Goal: Task Accomplishment & Management: Manage account settings

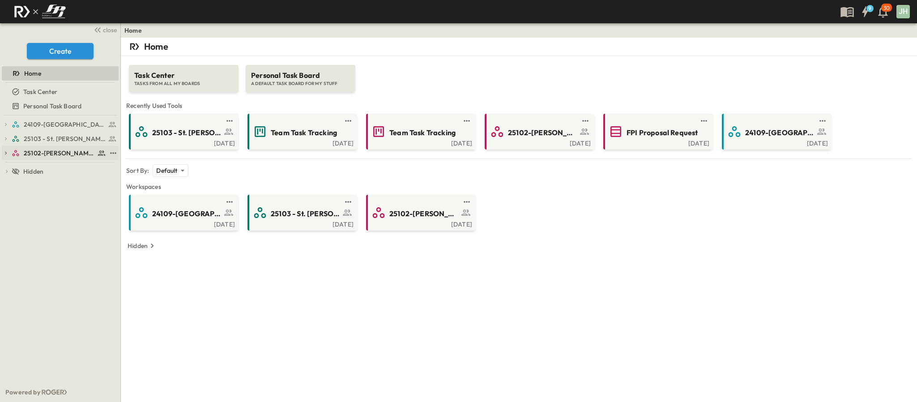
click at [56, 149] on span "25102-[PERSON_NAME][DEMOGRAPHIC_DATA][GEOGRAPHIC_DATA]" at bounding box center [59, 153] width 71 height 9
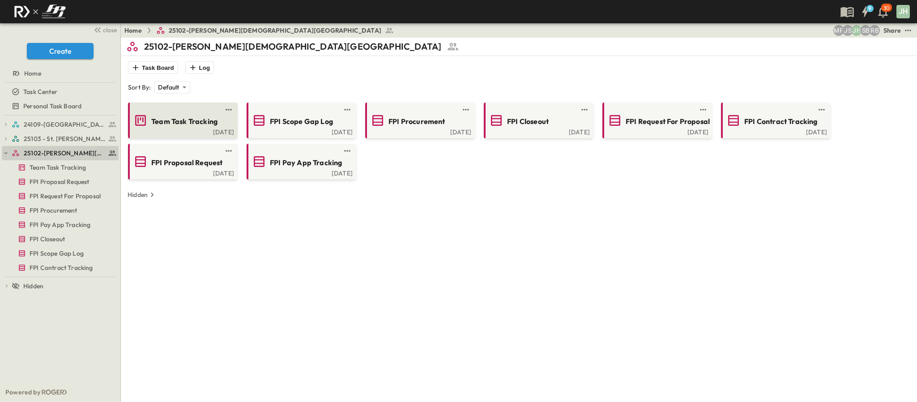
click at [173, 128] on div "Team Task Tracking" at bounding box center [181, 120] width 97 height 14
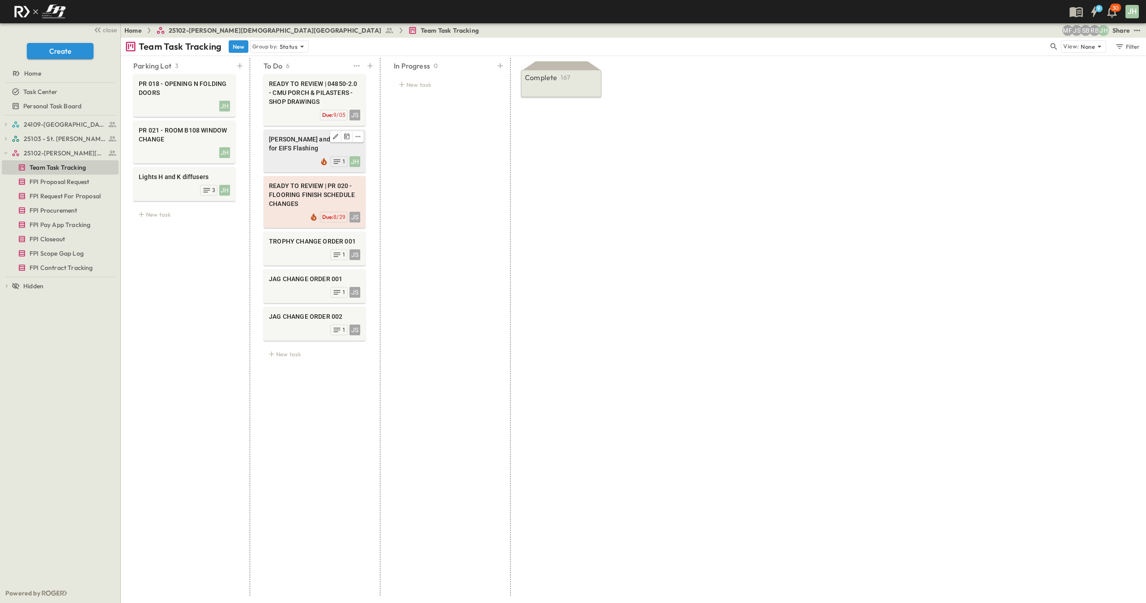
click at [291, 146] on span "[PERSON_NAME] and Sons CO for EIFS Flashing" at bounding box center [314, 144] width 91 height 18
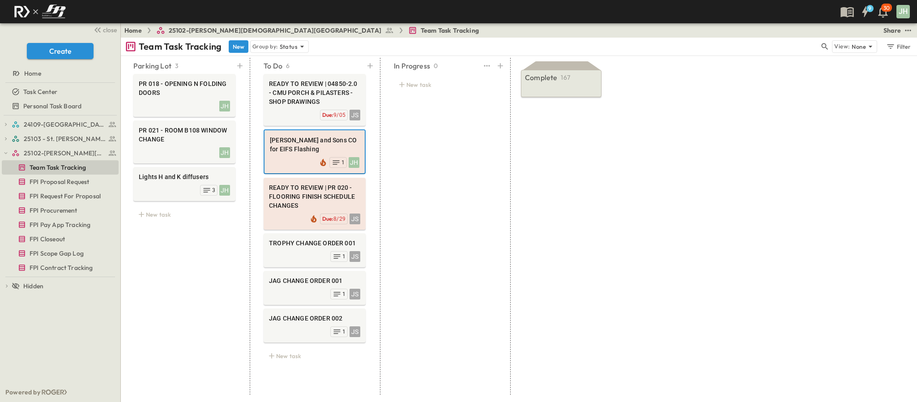
click at [440, 195] on div "In Progress 0 New task" at bounding box center [445, 226] width 124 height 337
drag, startPoint x: 568, startPoint y: 207, endPoint x: 526, endPoint y: 199, distance: 42.4
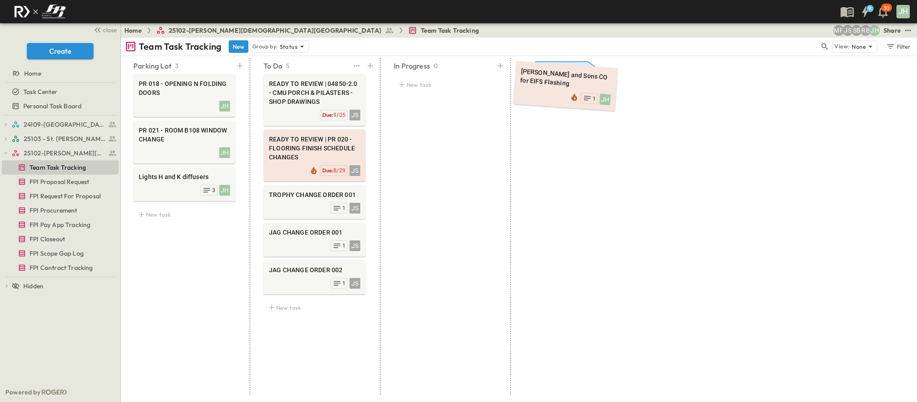
drag, startPoint x: 297, startPoint y: 148, endPoint x: 547, endPoint y: 82, distance: 258.7
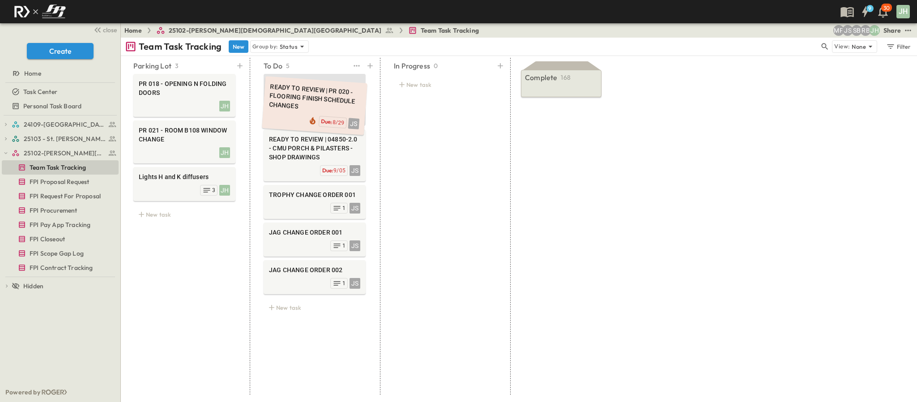
drag, startPoint x: 308, startPoint y: 152, endPoint x: 308, endPoint y: 103, distance: 49.7
click at [414, 109] on div "In Progress 0 New task" at bounding box center [445, 226] width 124 height 337
click at [410, 148] on div "In Progress 0 New task" at bounding box center [445, 226] width 124 height 337
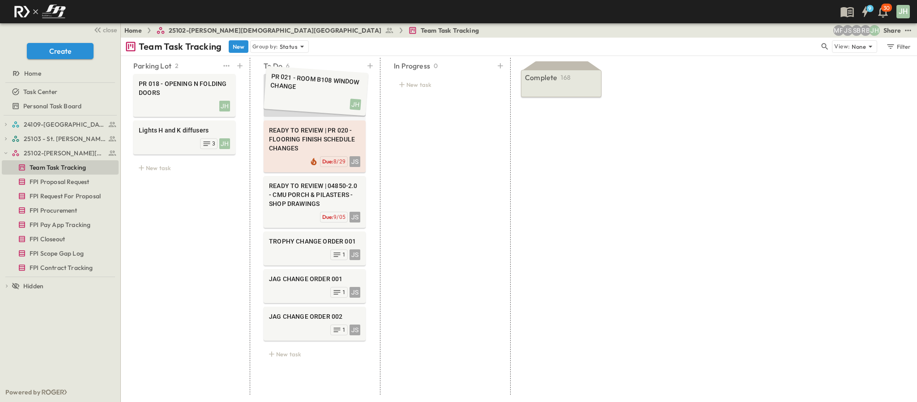
drag, startPoint x: 184, startPoint y: 145, endPoint x: 318, endPoint y: 93, distance: 143.7
click at [338, 82] on icon "Edit" at bounding box center [335, 80] width 7 height 7
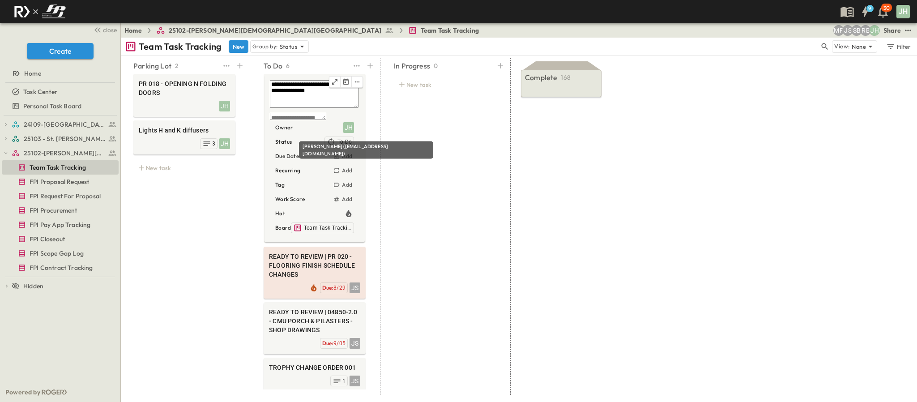
type textarea "**********"
click at [348, 127] on div "JH" at bounding box center [348, 127] width 11 height 11
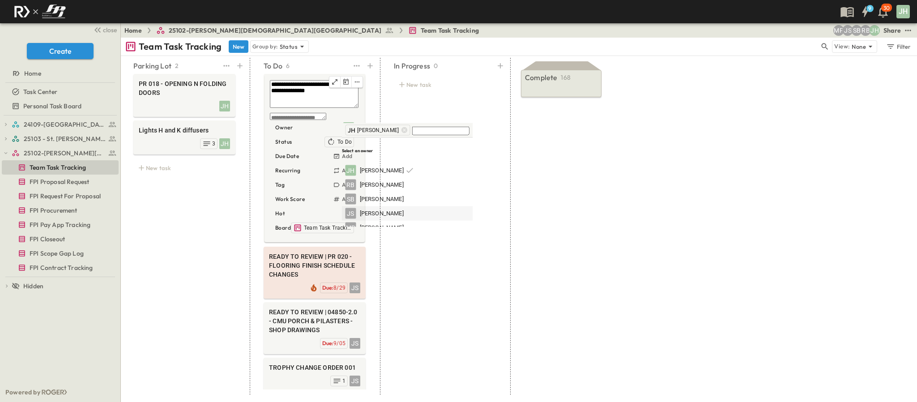
click at [385, 209] on span "[PERSON_NAME]" at bounding box center [382, 213] width 44 height 9
click at [388, 130] on icon at bounding box center [391, 130] width 7 height 7
click at [446, 250] on div "In Progress 0 New task" at bounding box center [445, 226] width 124 height 337
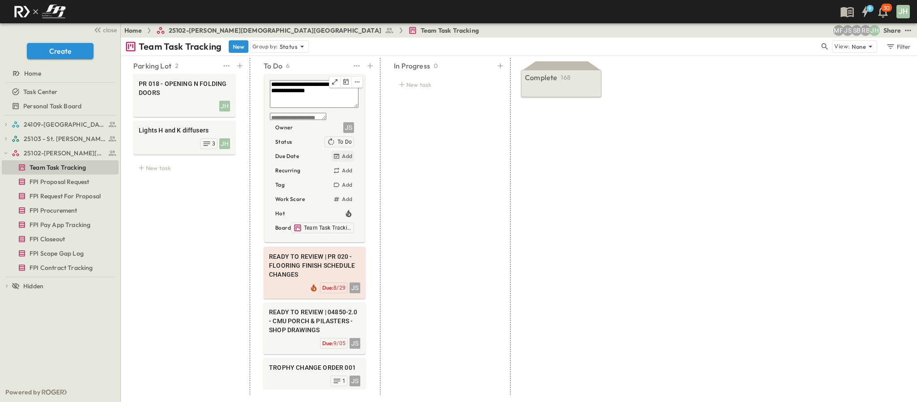
click at [346, 158] on h6 "Add" at bounding box center [347, 156] width 10 height 7
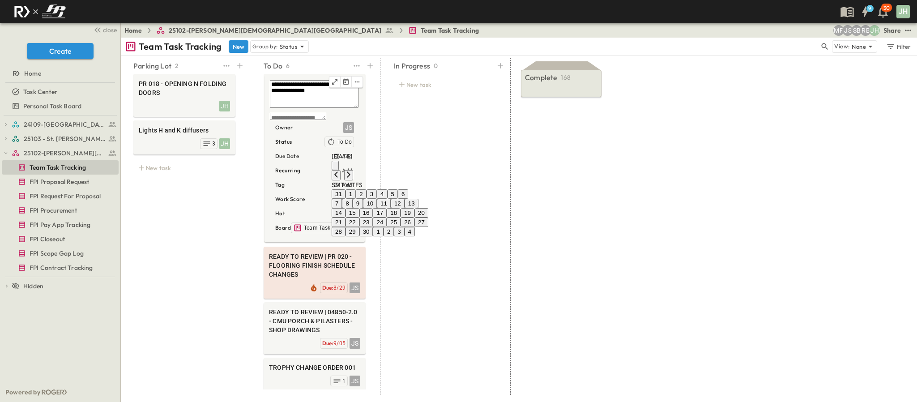
click at [352, 208] on button "8" at bounding box center [347, 203] width 10 height 9
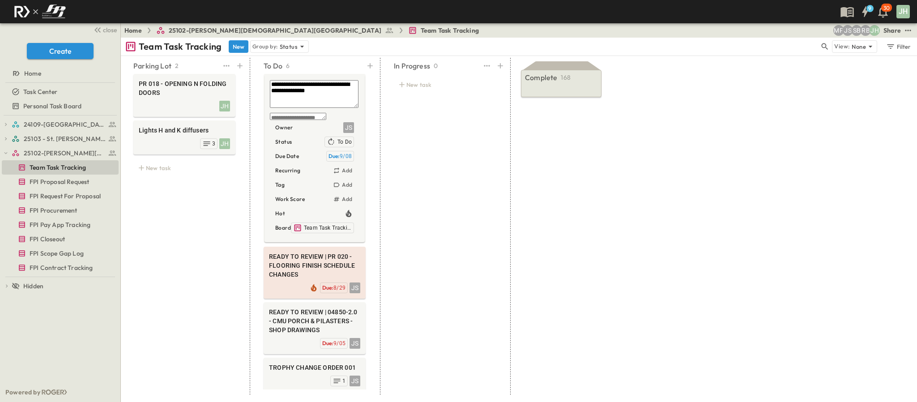
click at [435, 301] on div "In Progress 0 New task" at bounding box center [445, 226] width 124 height 337
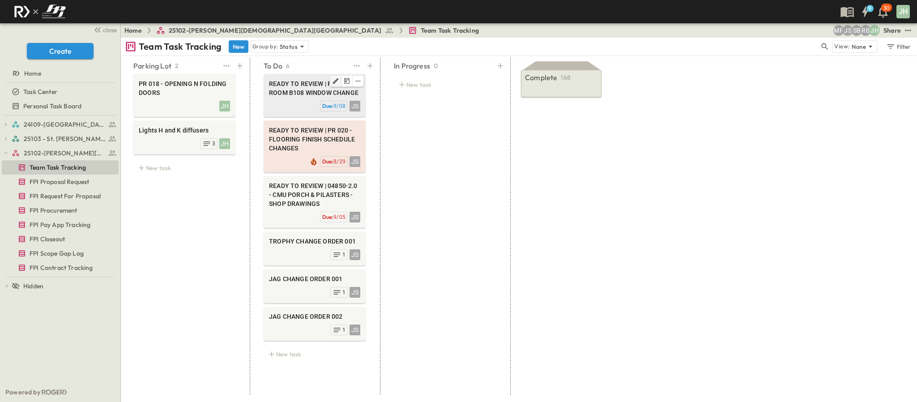
click at [330, 81] on div at bounding box center [347, 81] width 34 height 12
click at [305, 97] on span "READY TO REVIEW | PR 021 - ROOM B108 WINDOW CHANGE" at bounding box center [314, 88] width 91 height 18
click at [309, 103] on div "JS Due: 9/08" at bounding box center [315, 106] width 90 height 13
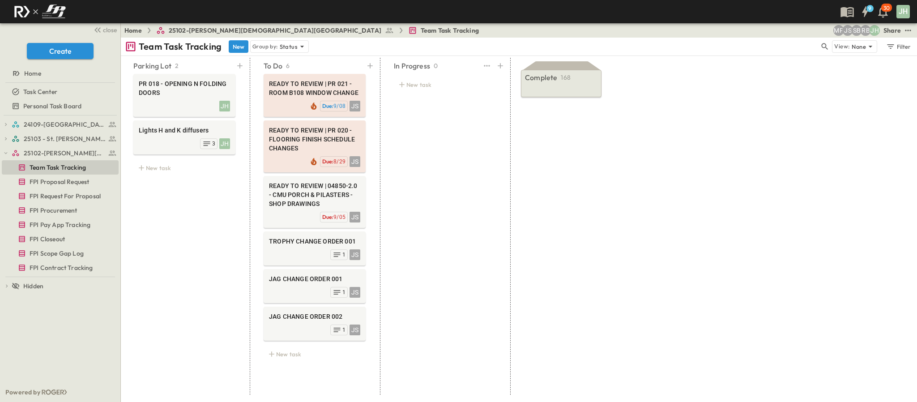
click at [484, 173] on div "In Progress 0 New task" at bounding box center [445, 226] width 124 height 337
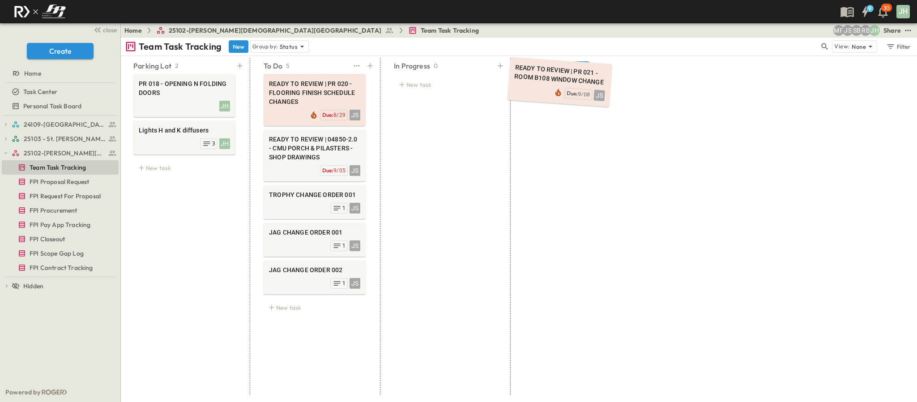
drag, startPoint x: 305, startPoint y: 91, endPoint x: 551, endPoint y: 78, distance: 246.1
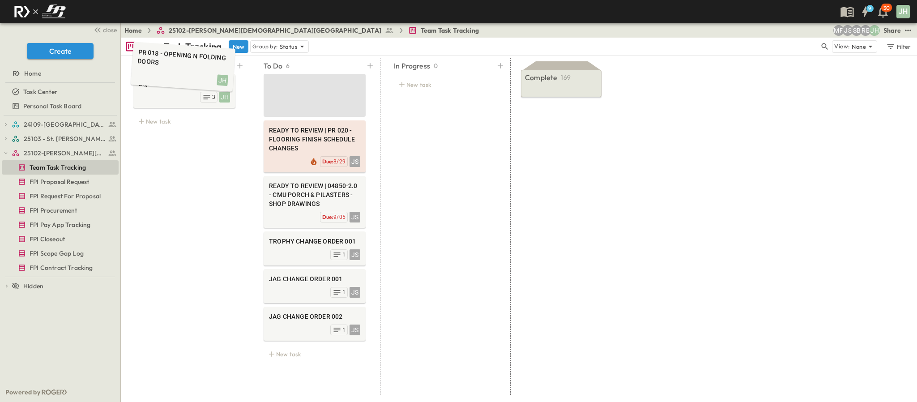
drag, startPoint x: 195, startPoint y: 106, endPoint x: 199, endPoint y: 101, distance: 6.7
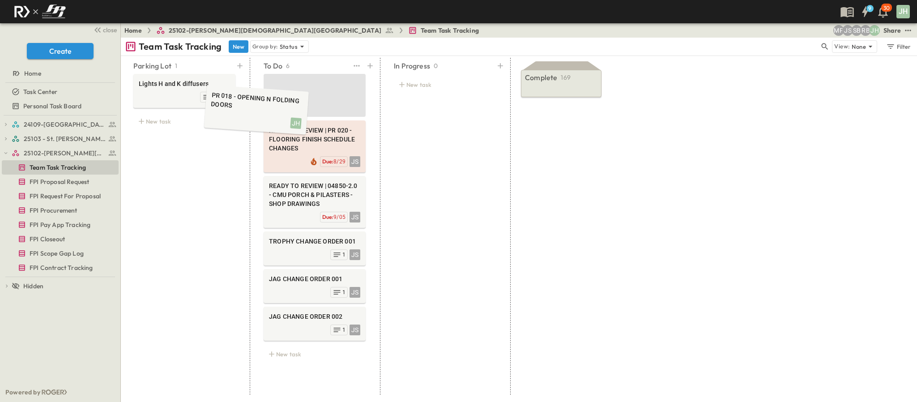
drag, startPoint x: 315, startPoint y: 97, endPoint x: 170, endPoint y: 133, distance: 149.5
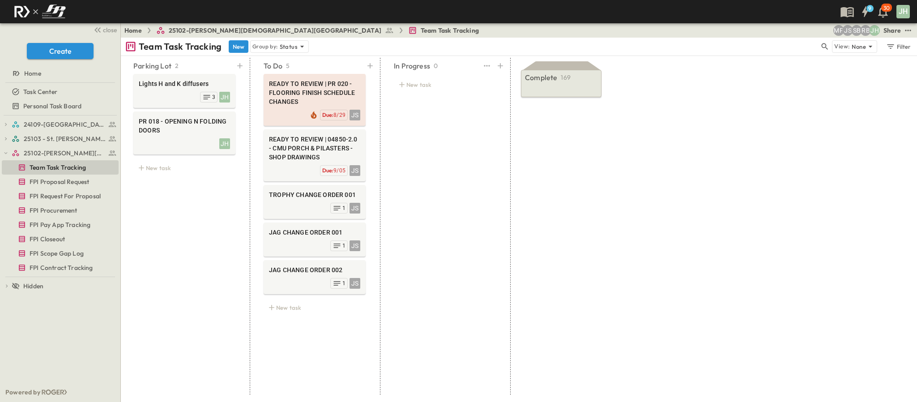
click at [464, 160] on div "In Progress 0 New task" at bounding box center [445, 226] width 124 height 337
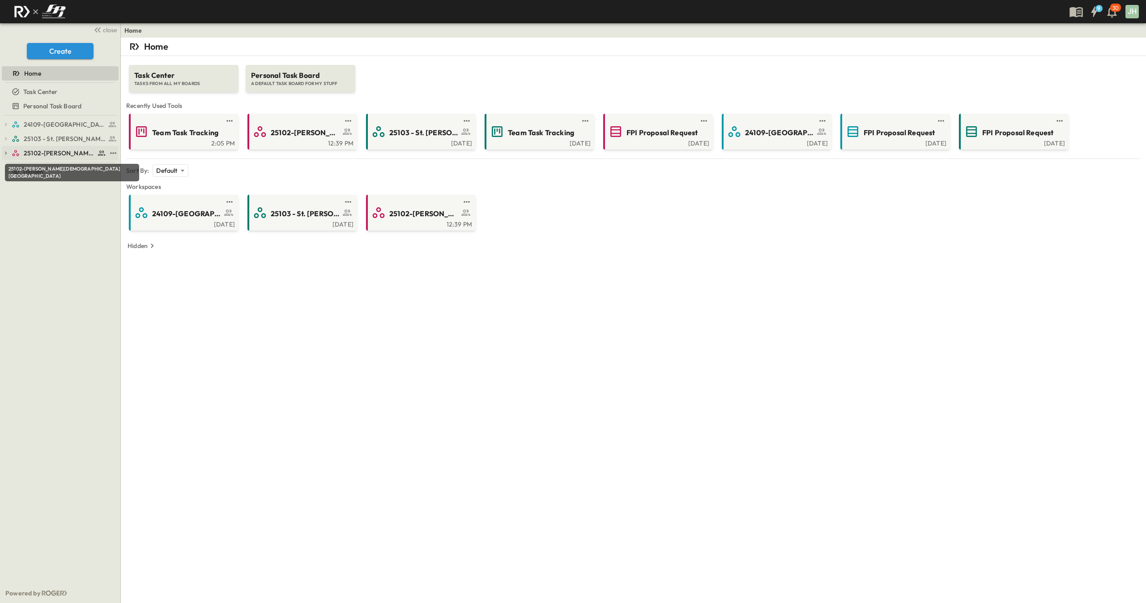
click at [58, 150] on span "25102-[PERSON_NAME][DEMOGRAPHIC_DATA][GEOGRAPHIC_DATA]" at bounding box center [59, 153] width 71 height 9
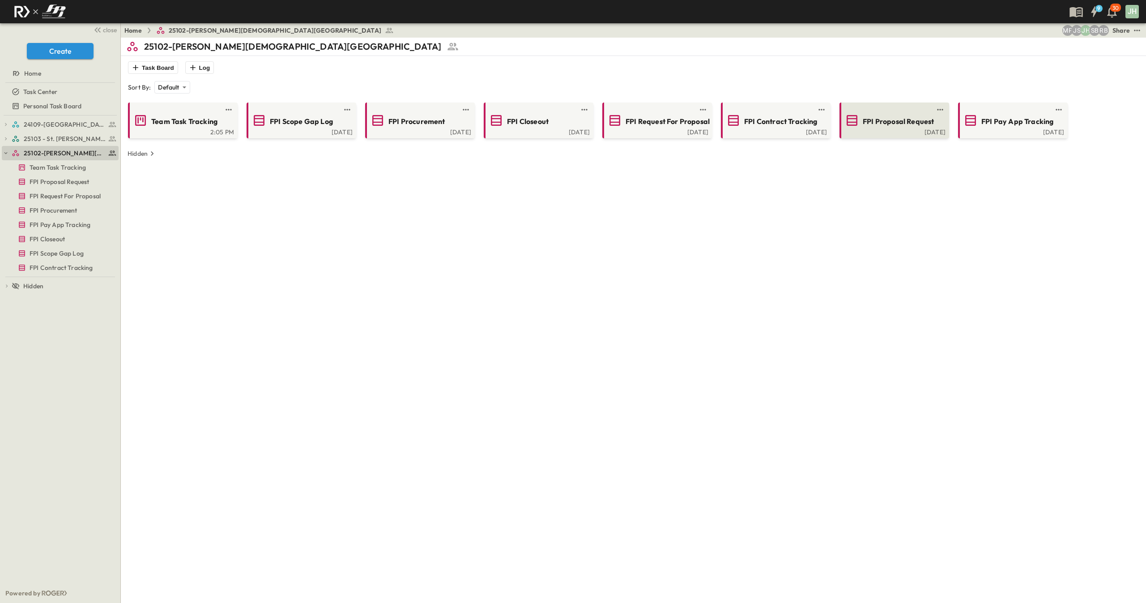
click at [916, 119] on span "FPI Proposal Request" at bounding box center [898, 121] width 71 height 10
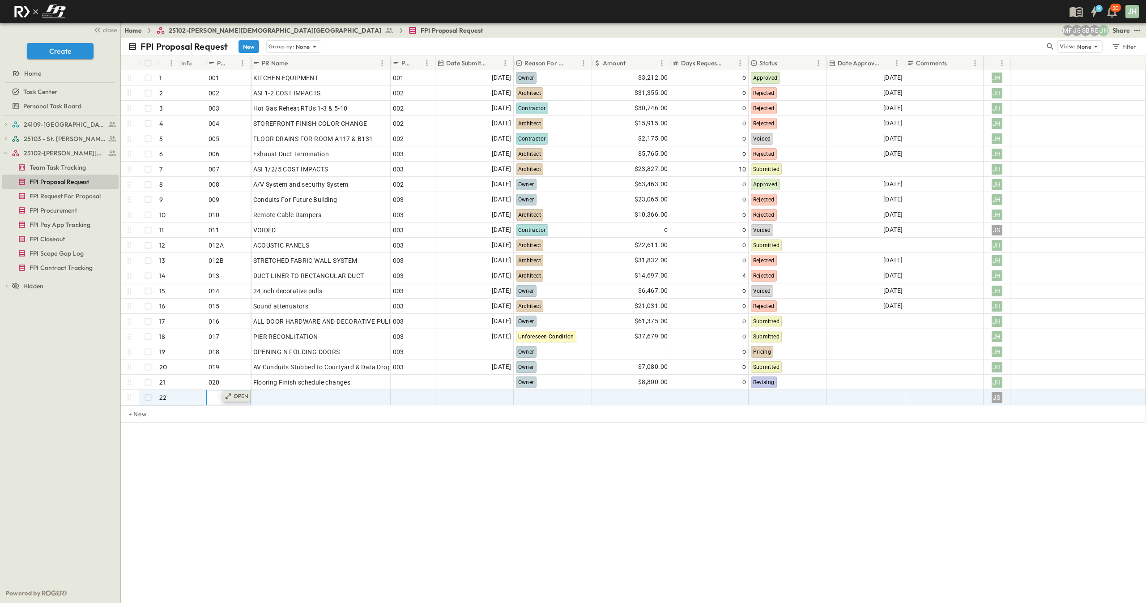
click at [238, 397] on p "OPEN" at bounding box center [241, 396] width 15 height 7
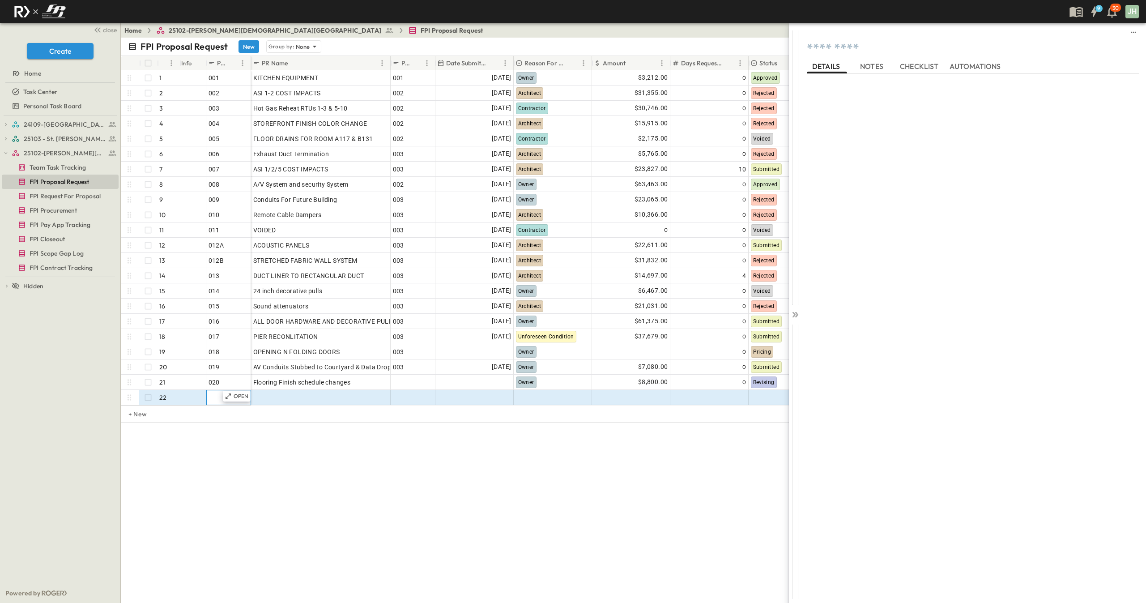
click at [220, 395] on div at bounding box center [229, 397] width 40 height 13
click at [220, 395] on input "text" at bounding box center [228, 397] width 43 height 11
type input "***"
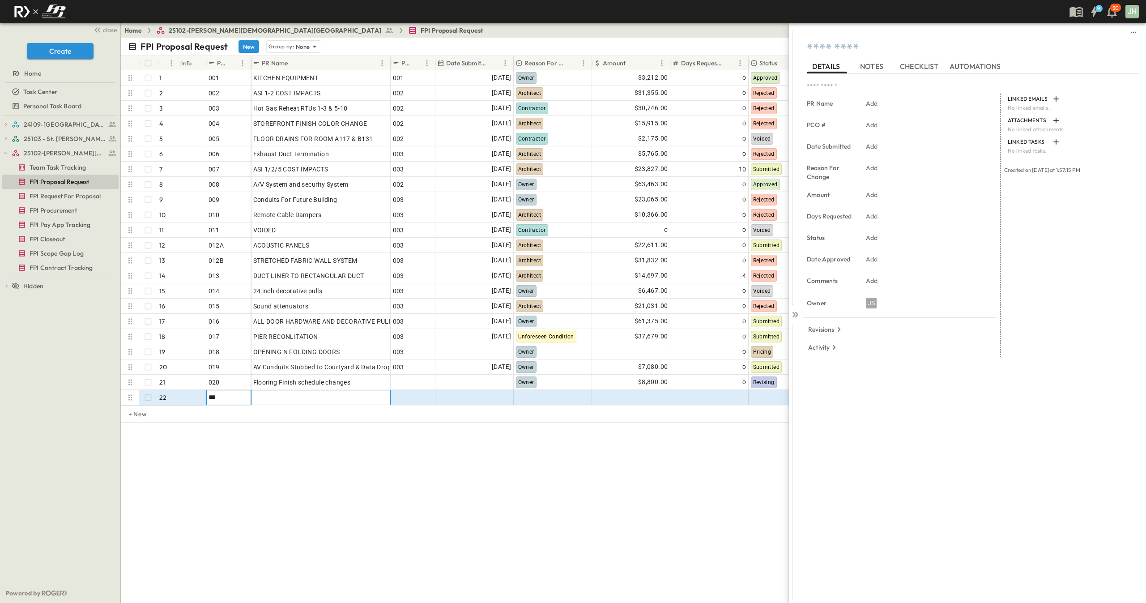
click at [273, 393] on div at bounding box center [320, 397] width 135 height 13
type textarea "***"
type input "**********"
click at [457, 574] on div "FPI Proposal Request New Group by: None View: None Filter # Info PR # PR Name P…" at bounding box center [634, 320] width 1026 height 565
click at [414, 396] on div at bounding box center [413, 397] width 40 height 13
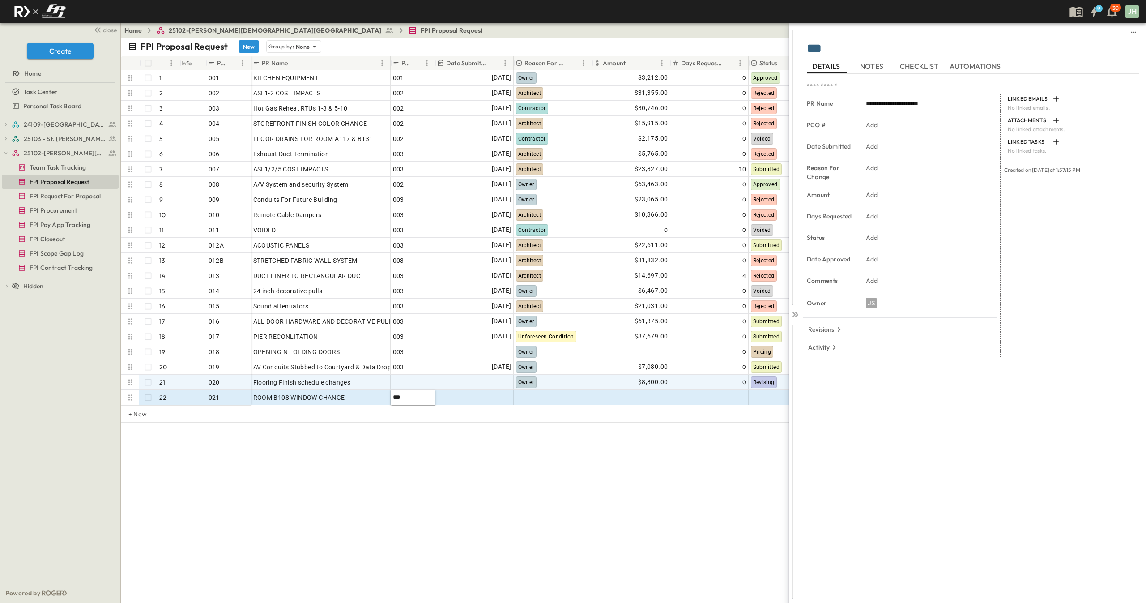
type input "***"
click at [407, 381] on div at bounding box center [413, 382] width 40 height 13
type input "***"
click at [424, 445] on div "FPI Proposal Request New Group by: None View: None Filter # Info PR # PR Name P…" at bounding box center [634, 320] width 1026 height 565
click at [527, 400] on div at bounding box center [552, 397] width 77 height 14
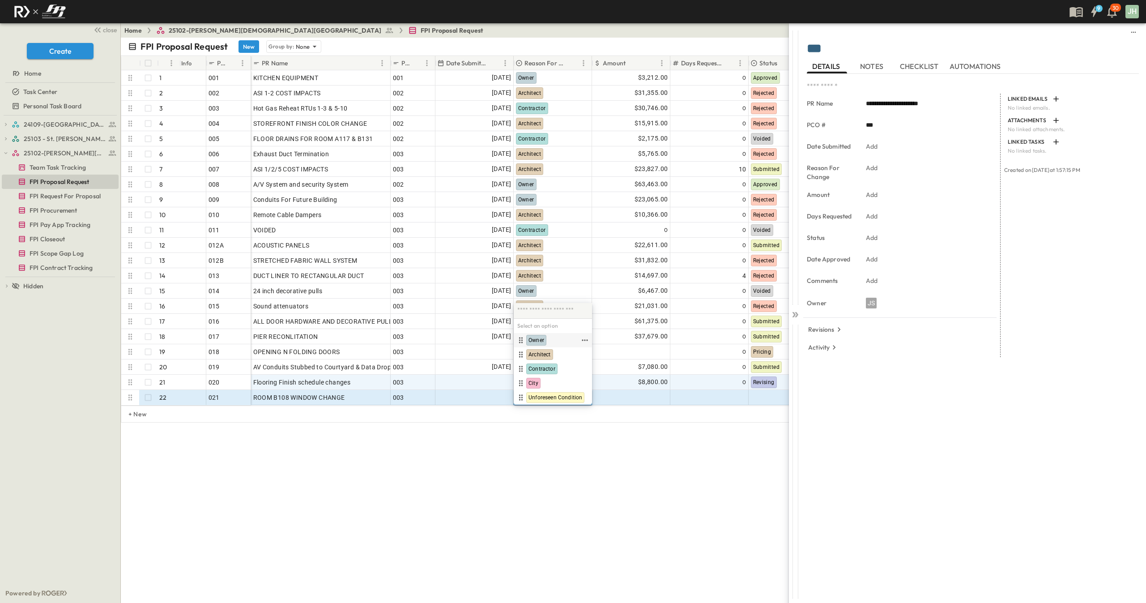
click at [548, 345] on div "Owner" at bounding box center [548, 340] width 64 height 11
click at [404, 499] on div "FPI Proposal Request New Group by: None View: None Filter # Info PR # PR Name P…" at bounding box center [634, 320] width 1026 height 565
click at [798, 312] on icon at bounding box center [795, 314] width 9 height 9
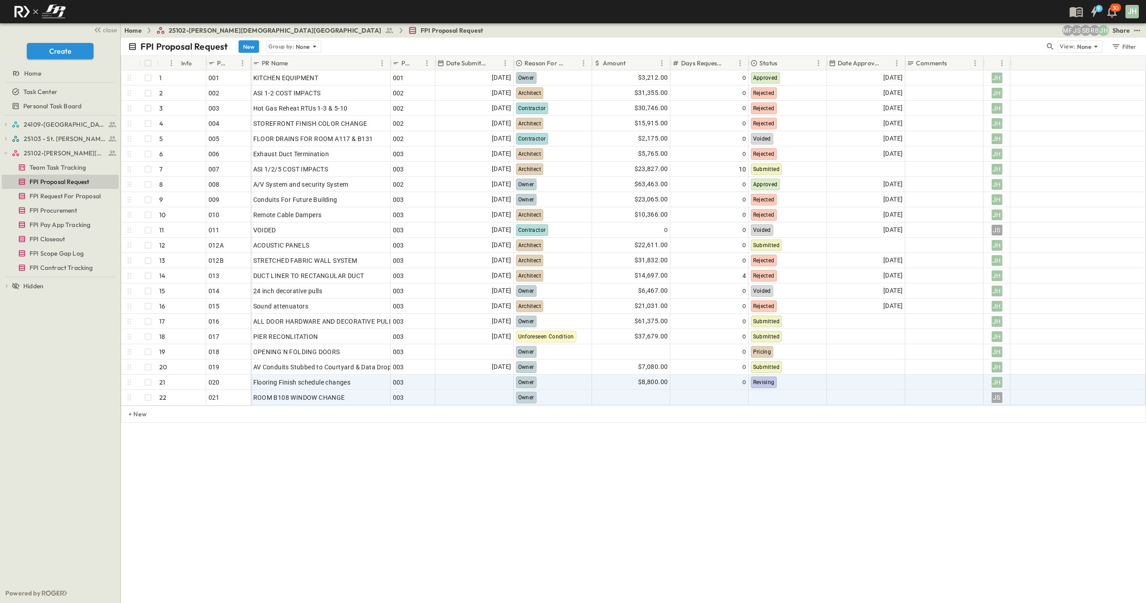
click at [697, 453] on div "FPI Proposal Request New Group by: None View: None Filter # Info PR # PR Name P…" at bounding box center [634, 320] width 1026 height 565
click at [651, 396] on div at bounding box center [631, 397] width 77 height 14
type input "****"
click at [714, 395] on div at bounding box center [710, 397] width 74 height 13
click at [783, 398] on div at bounding box center [787, 397] width 77 height 14
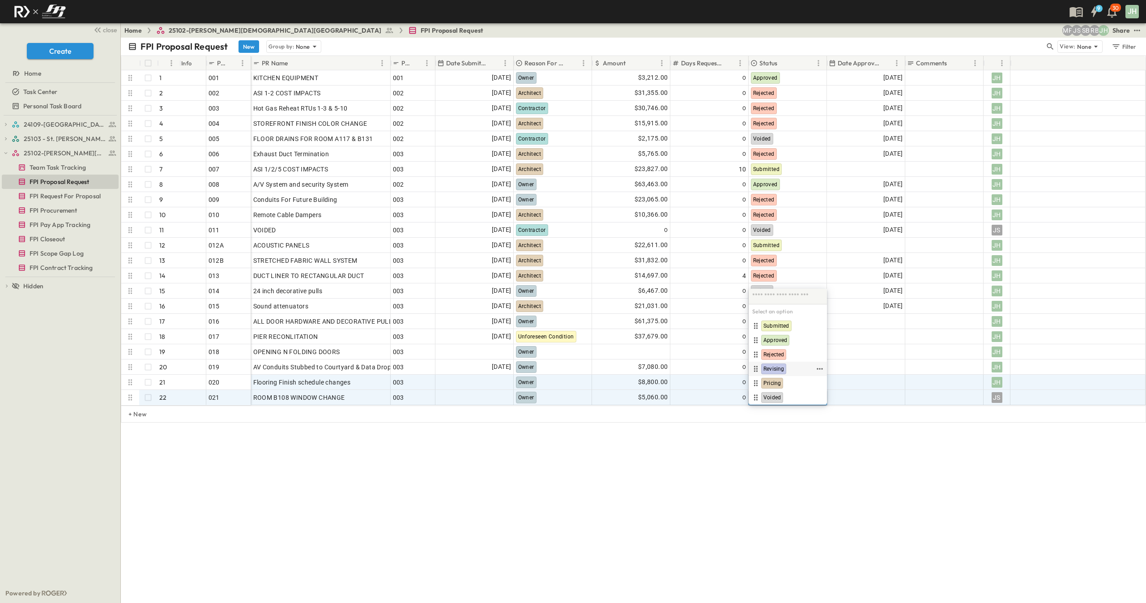
click at [785, 370] on div "Revising" at bounding box center [773, 368] width 25 height 11
click at [794, 437] on div "FPI Proposal Request New Group by: None View: None Filter # Info PR # PR Name P…" at bounding box center [634, 320] width 1026 height 565
click at [868, 478] on div "FPI Proposal Request New Group by: None View: None Filter # Info PR # PR Name P…" at bounding box center [634, 320] width 1026 height 565
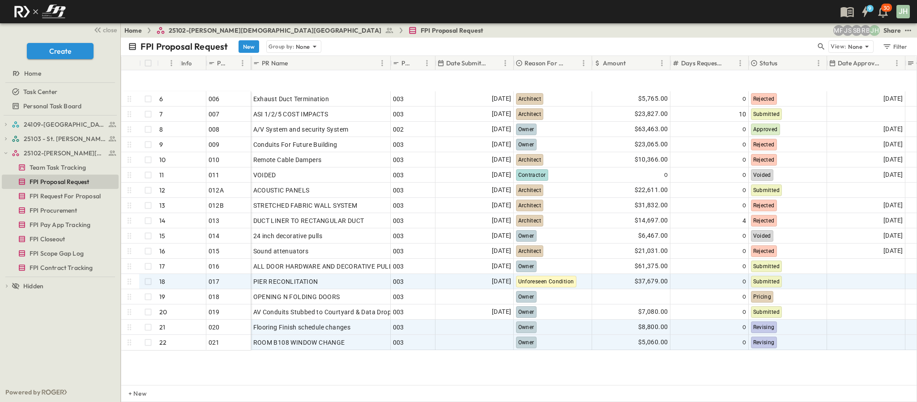
scroll to position [120, 0]
